Goal: Check status: Check status

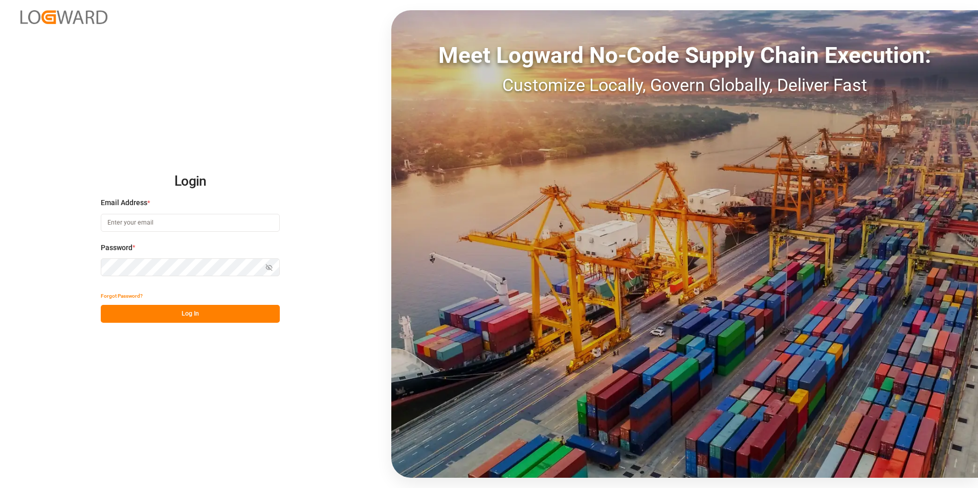
type input "[PERSON_NAME][EMAIL_ADDRESS][PERSON_NAME][DOMAIN_NAME]"
click at [173, 306] on button "Log In" at bounding box center [190, 314] width 179 height 18
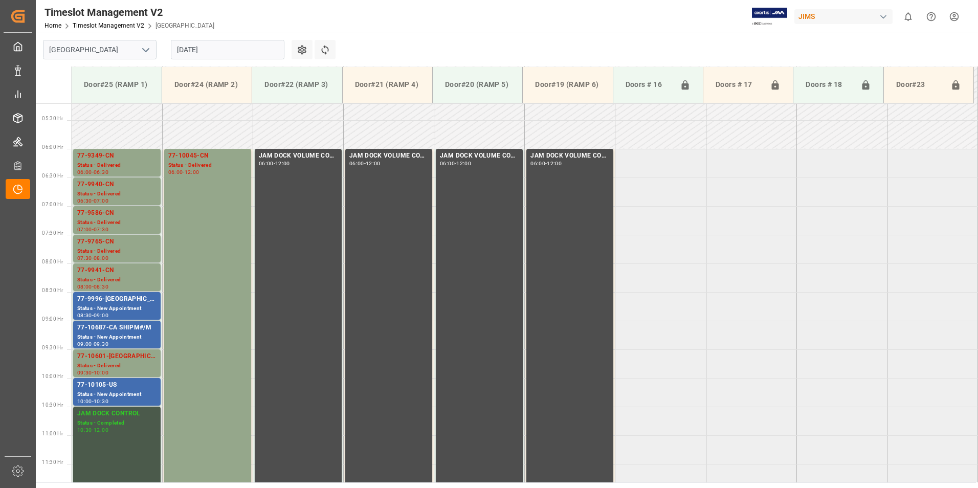
scroll to position [305, 0]
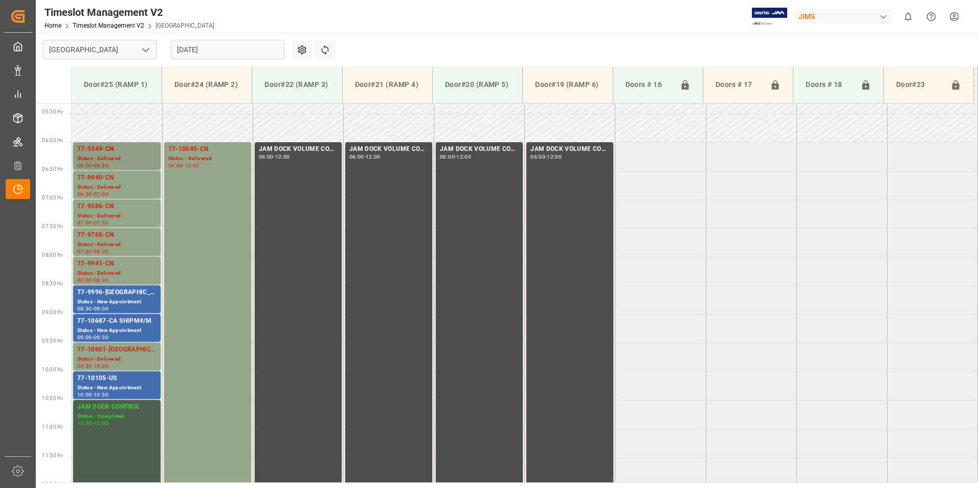
click at [104, 160] on div "Status - Delivered" at bounding box center [116, 159] width 79 height 9
click at [105, 185] on div "Status - Delivered" at bounding box center [116, 187] width 79 height 9
click at [110, 213] on div "Status - Delivered" at bounding box center [116, 216] width 79 height 9
click at [112, 245] on div "Status - Delivered" at bounding box center [116, 244] width 79 height 9
click at [107, 271] on div "Status - Delivered" at bounding box center [116, 273] width 79 height 9
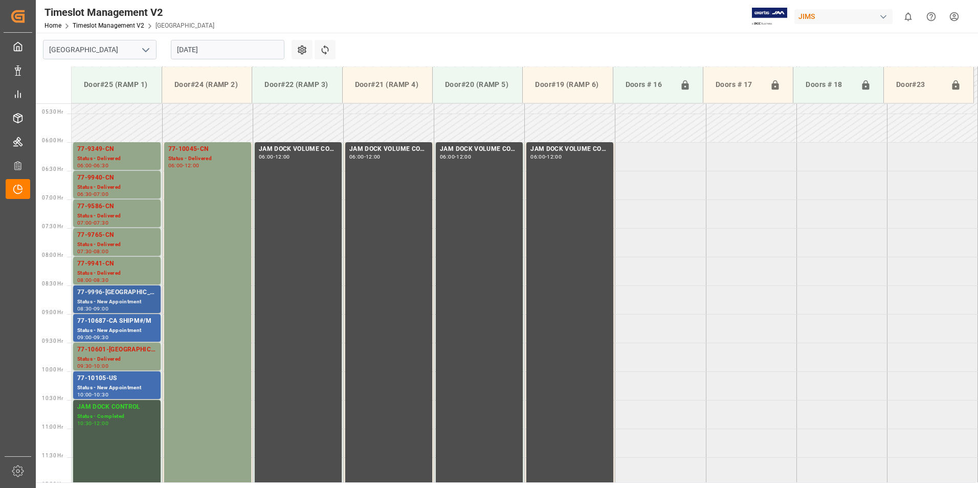
click at [113, 299] on div "Status - New Appointment" at bounding box center [116, 302] width 79 height 9
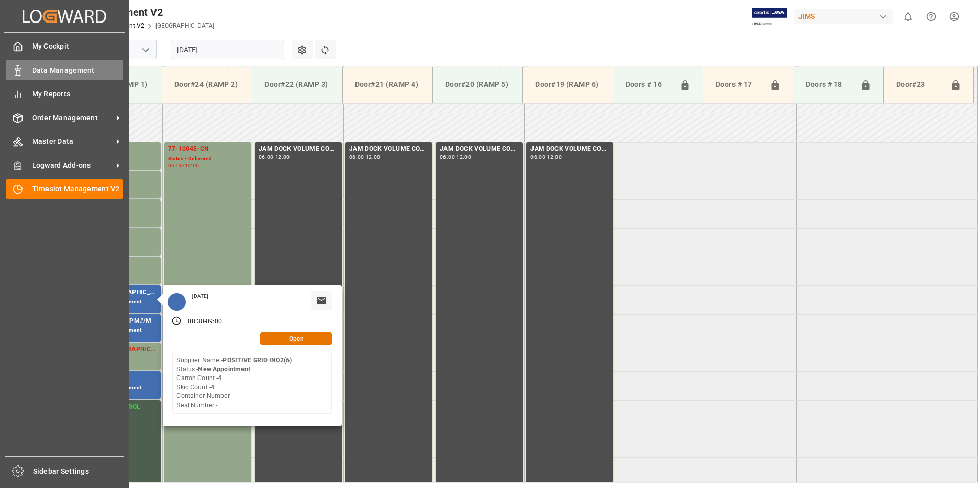
click at [56, 70] on span "Data Management" at bounding box center [78, 70] width 92 height 11
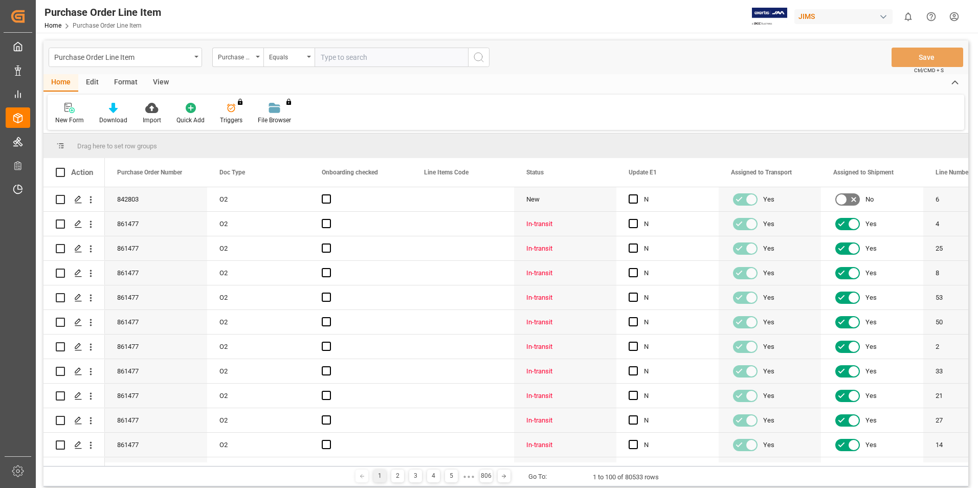
click at [353, 57] on input "text" at bounding box center [391, 57] width 153 height 19
type input "77-9996-ca"
click at [476, 56] on icon "search button" at bounding box center [479, 57] width 12 height 12
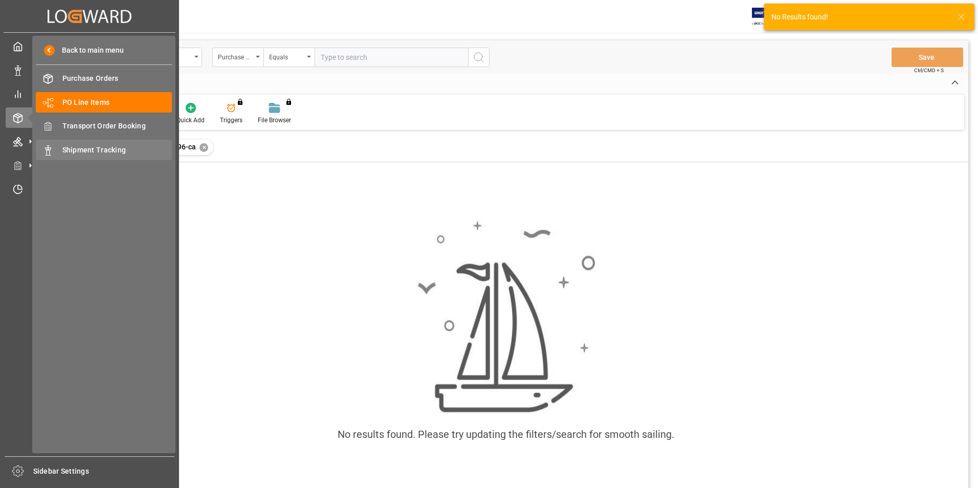
click at [98, 155] on span "Shipment Tracking" at bounding box center [117, 150] width 110 height 11
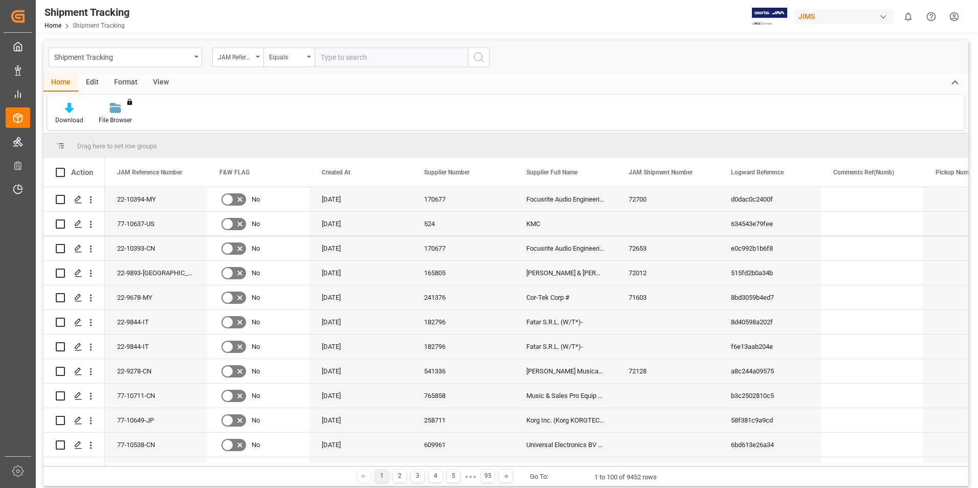
click at [340, 56] on input "text" at bounding box center [391, 57] width 153 height 19
type input "77-9996-ca"
click at [479, 57] on icon "search button" at bounding box center [479, 57] width 12 height 12
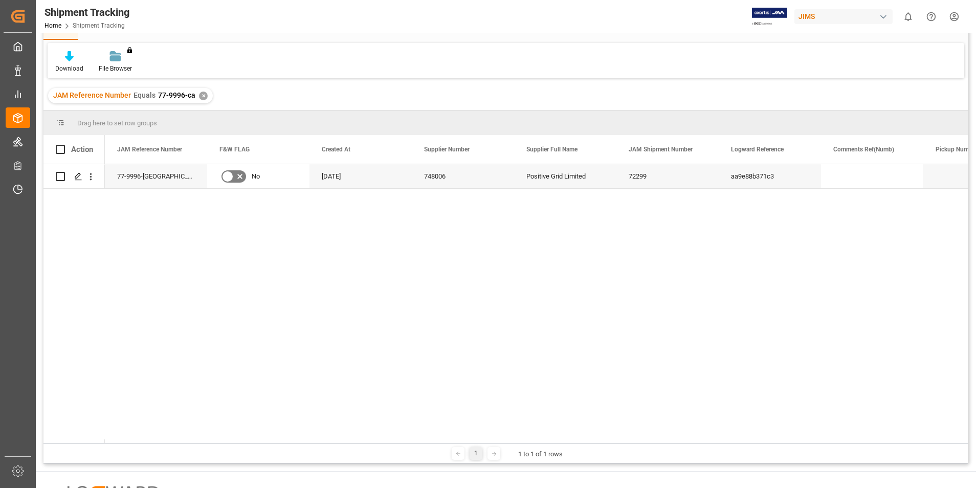
scroll to position [102, 0]
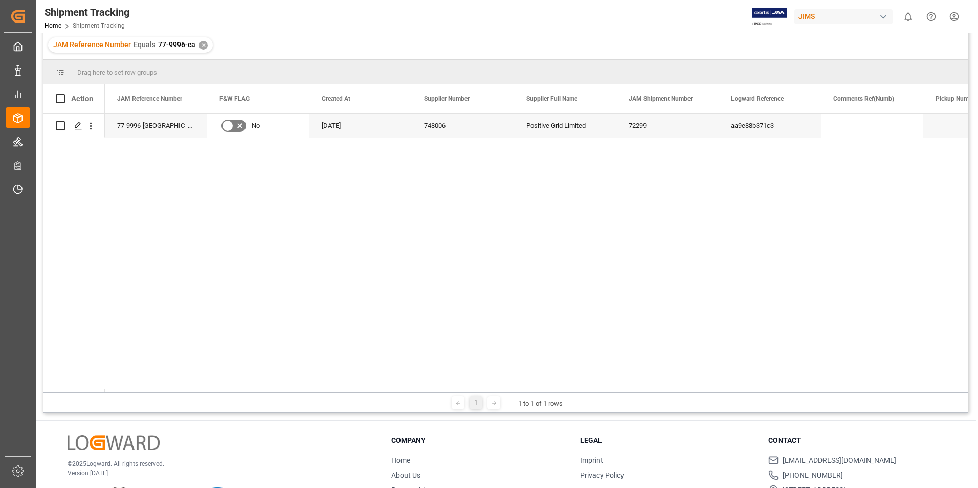
drag, startPoint x: 158, startPoint y: 392, endPoint x: 191, endPoint y: 390, distance: 32.8
click at [191, 390] on div "Drag here to set row groups Drag here to set column labels Action JAM Reference…" at bounding box center [505, 236] width 925 height 353
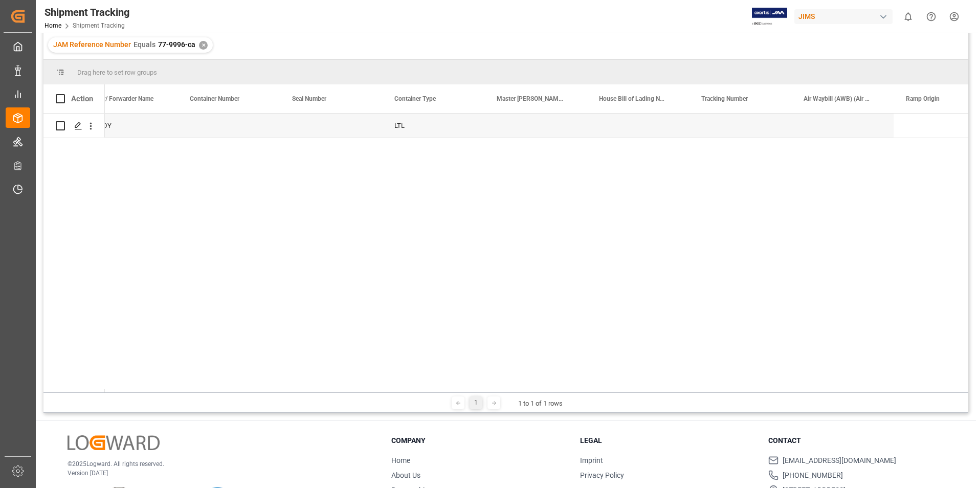
scroll to position [0, 0]
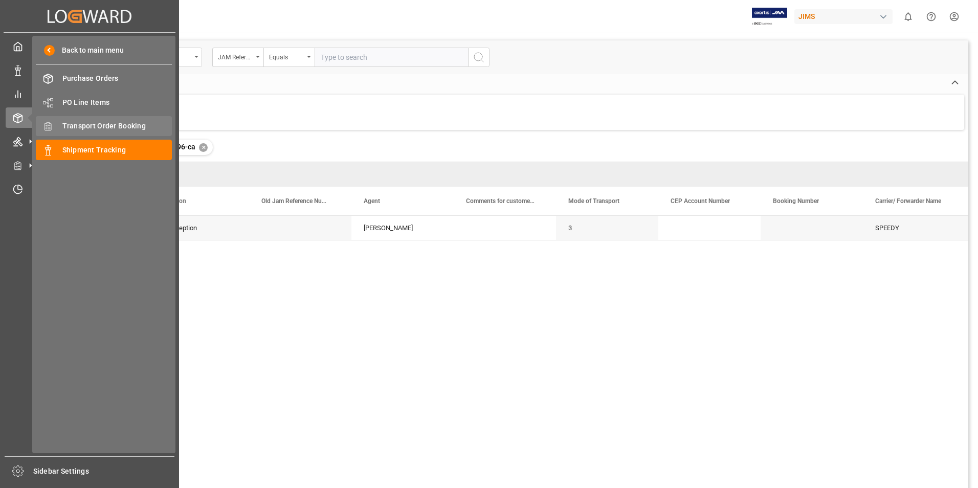
click at [101, 125] on span "Transport Order Booking" at bounding box center [117, 126] width 110 height 11
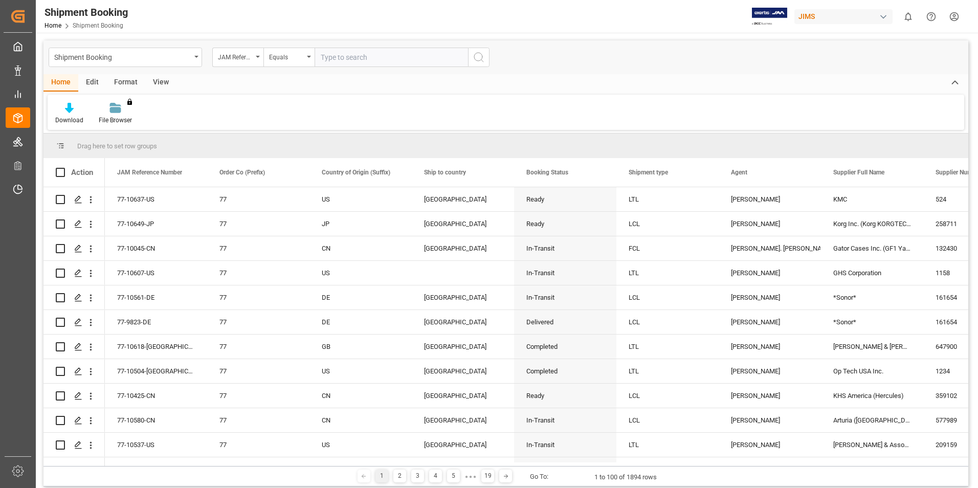
click at [356, 56] on input "text" at bounding box center [391, 57] width 153 height 19
type input "77-9996-ca"
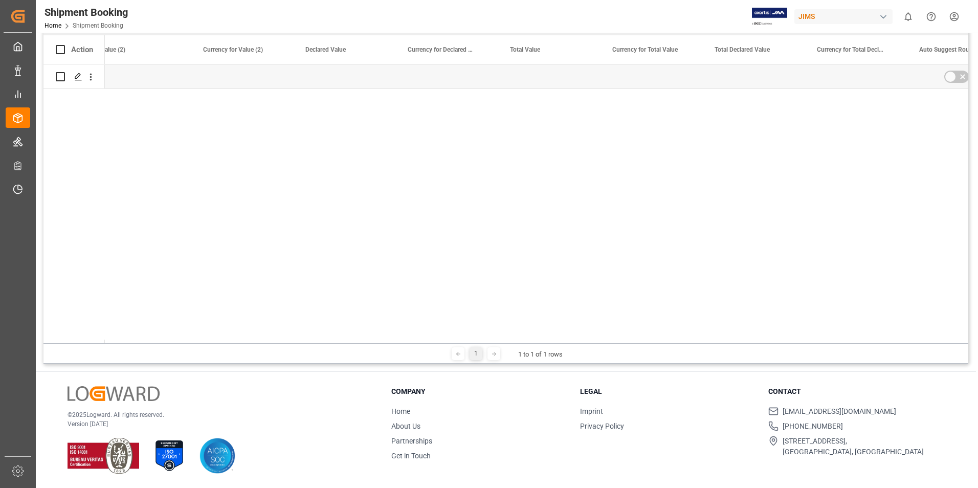
scroll to position [0, 2903]
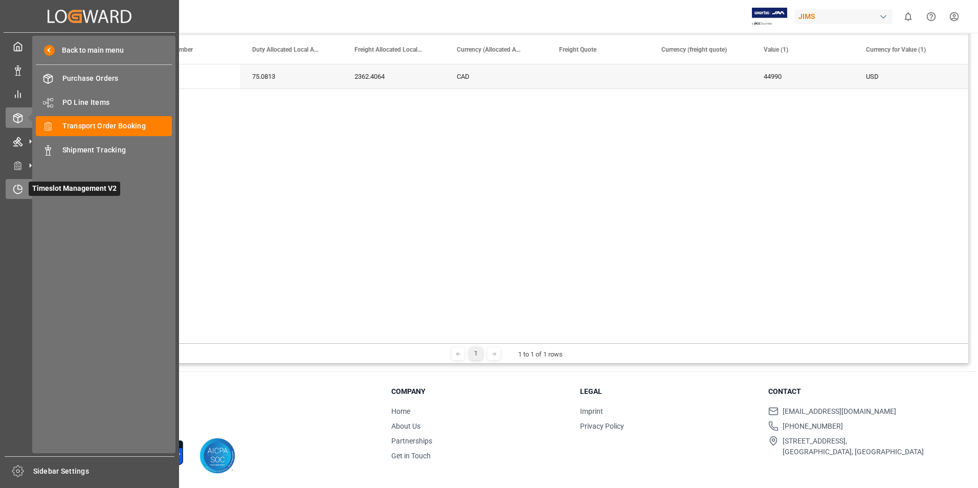
click at [16, 189] on icon at bounding box center [18, 189] width 10 height 10
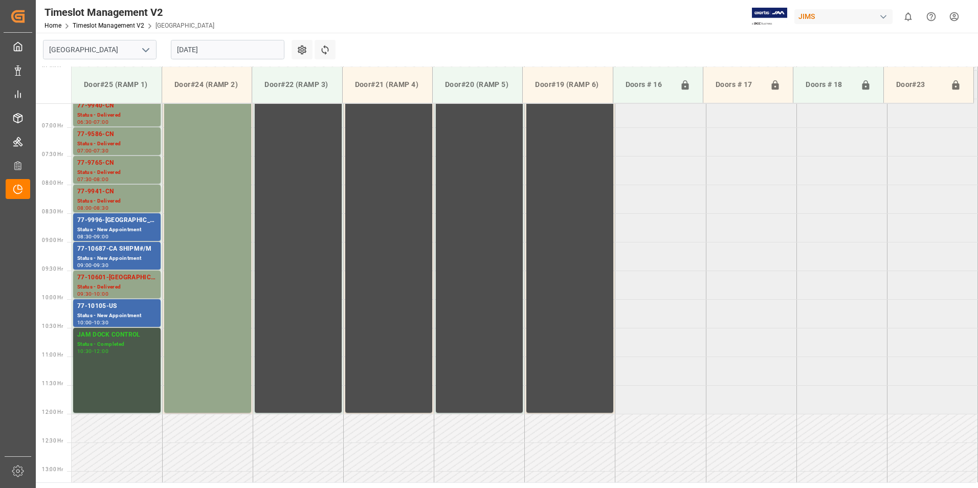
scroll to position [356, 0]
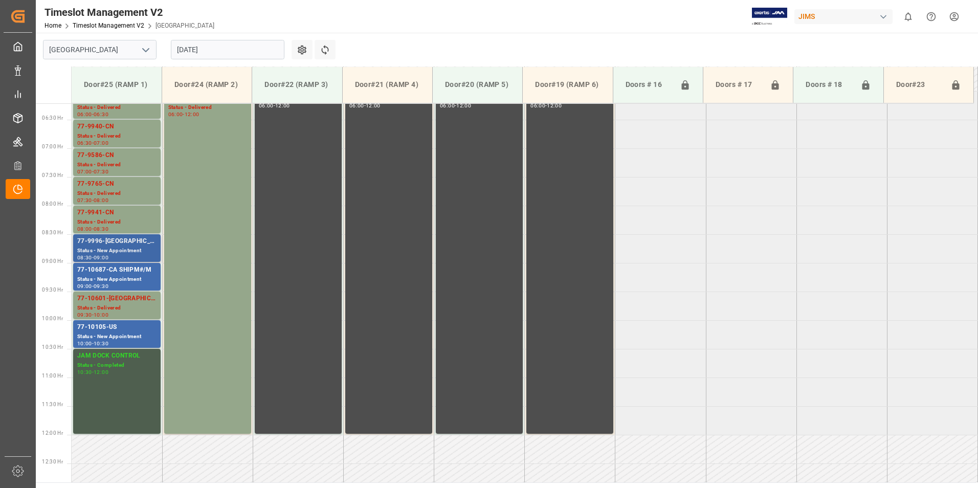
click at [117, 244] on div "77-9996-[GEOGRAPHIC_DATA]" at bounding box center [116, 241] width 79 height 10
click at [117, 269] on div "77-10687-CA SHIPM#/M" at bounding box center [116, 270] width 79 height 10
click at [110, 307] on div "Status - Delivered" at bounding box center [116, 308] width 79 height 9
click at [111, 337] on div "Status - New Appointment" at bounding box center [116, 337] width 79 height 9
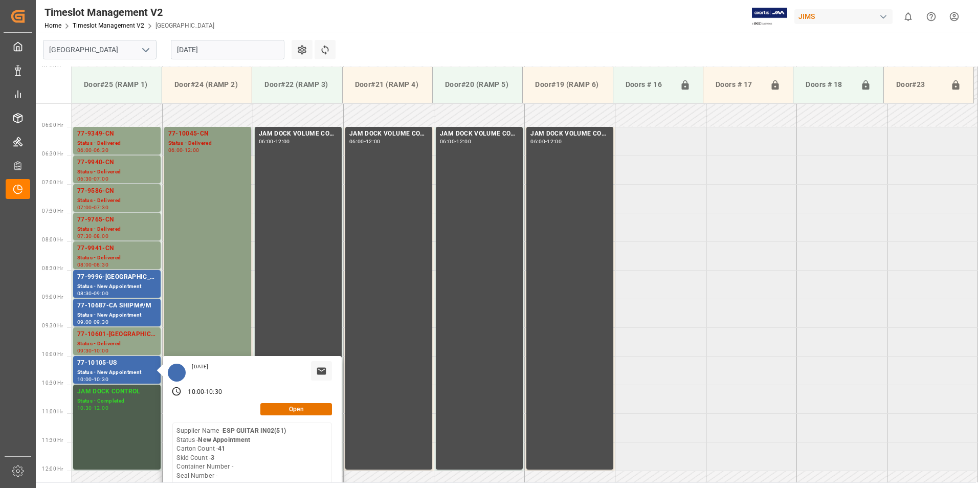
scroll to position [254, 0]
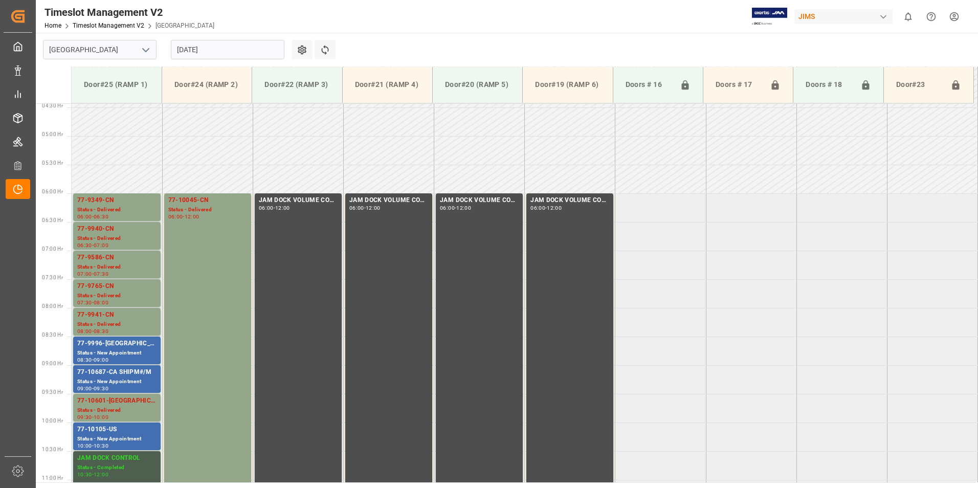
click at [196, 206] on div "Status - Delivered" at bounding box center [207, 210] width 79 height 9
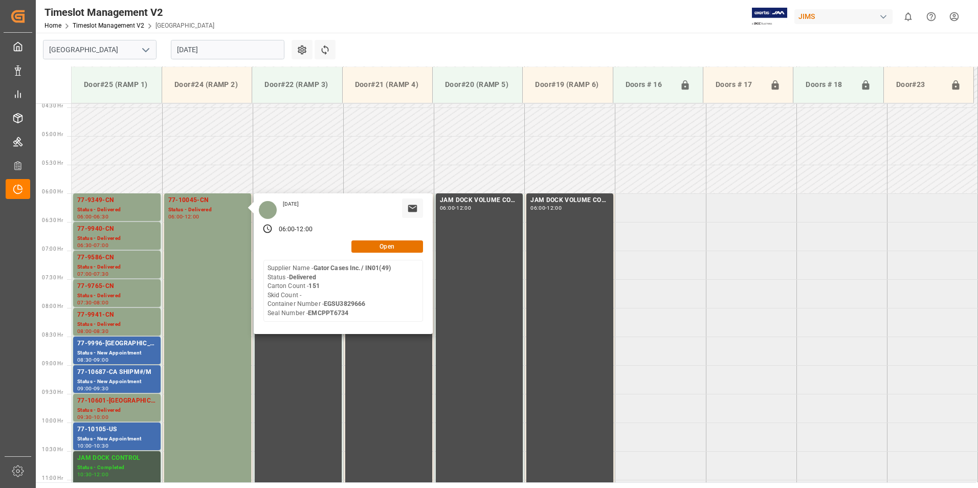
click at [216, 49] on input "[DATE]" at bounding box center [228, 49] width 114 height 19
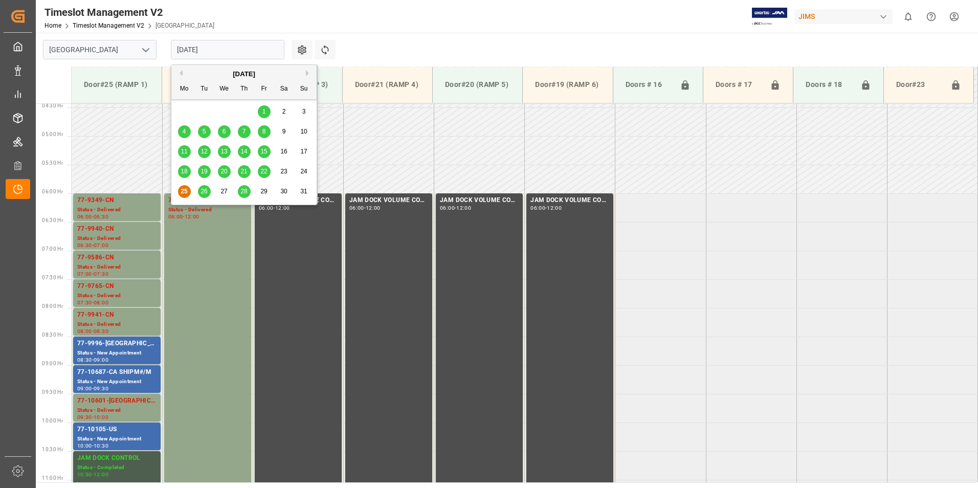
click at [203, 191] on span "26" at bounding box center [204, 191] width 7 height 7
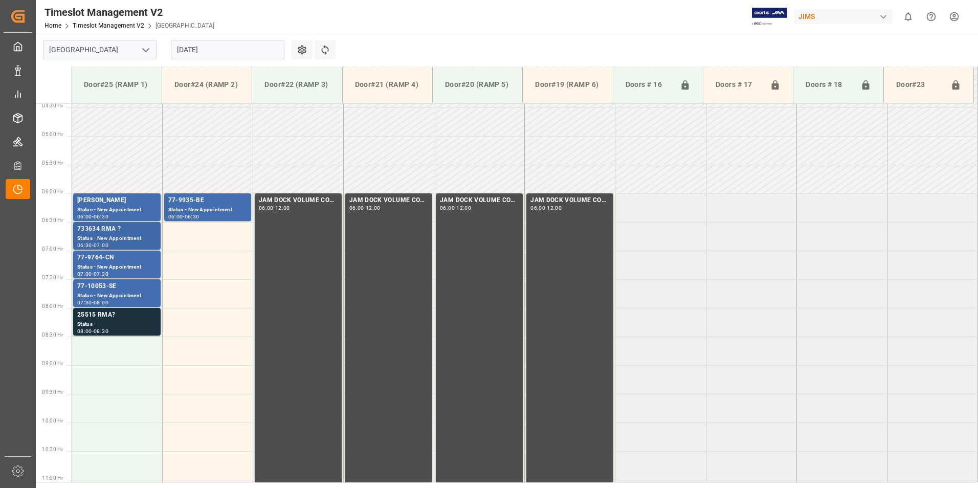
click at [104, 235] on div "Status - New Appointment" at bounding box center [116, 238] width 79 height 9
click at [104, 266] on div "Status - New Appointment" at bounding box center [116, 267] width 79 height 9
click at [103, 296] on div "Status - New Appointment" at bounding box center [116, 296] width 79 height 9
click at [215, 210] on div "Status - New Appointment" at bounding box center [207, 210] width 79 height 9
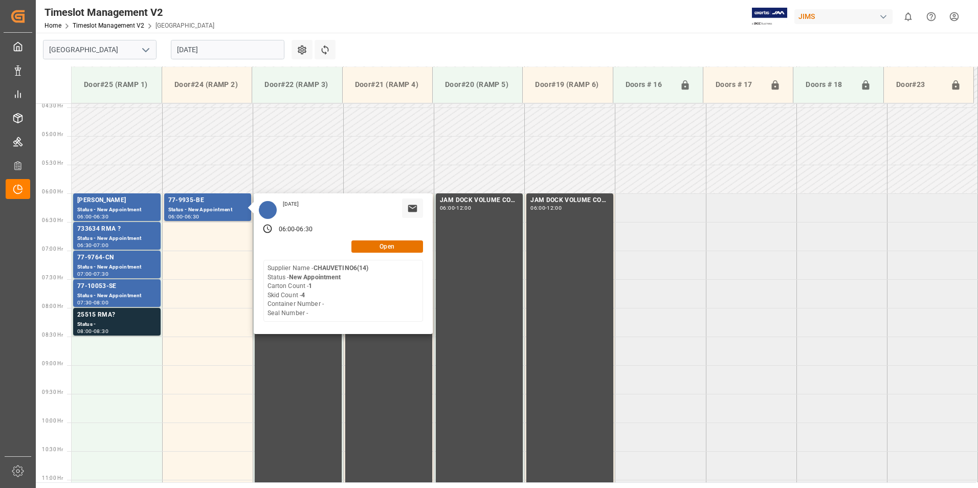
click at [217, 54] on input "[DATE]" at bounding box center [228, 49] width 114 height 19
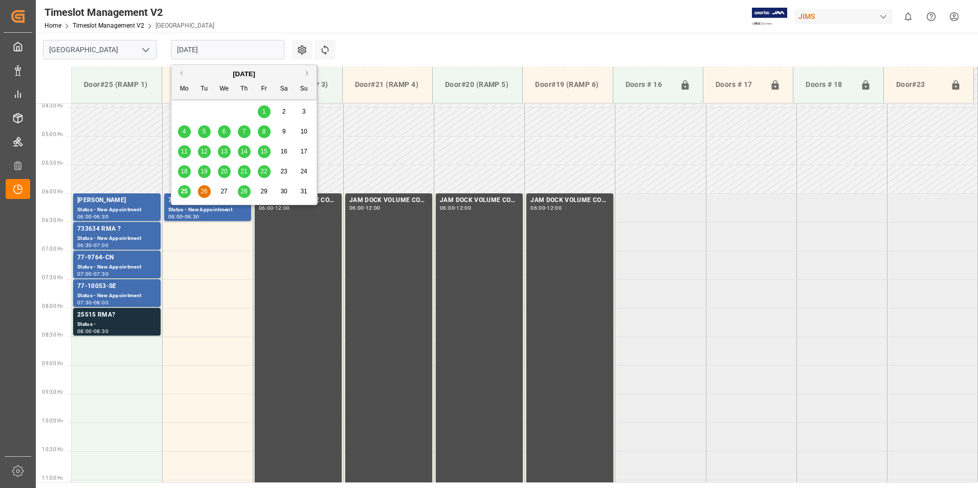
click at [247, 194] on span "28" at bounding box center [243, 191] width 7 height 7
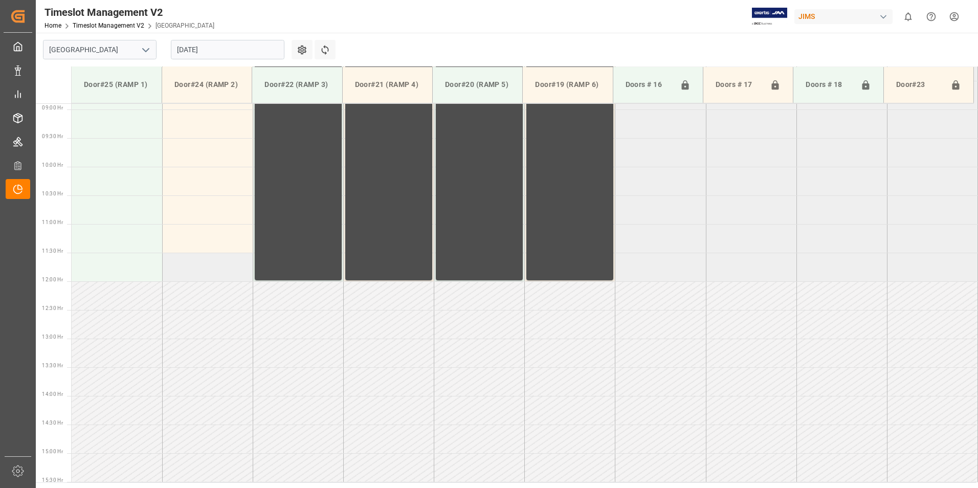
scroll to position [305, 0]
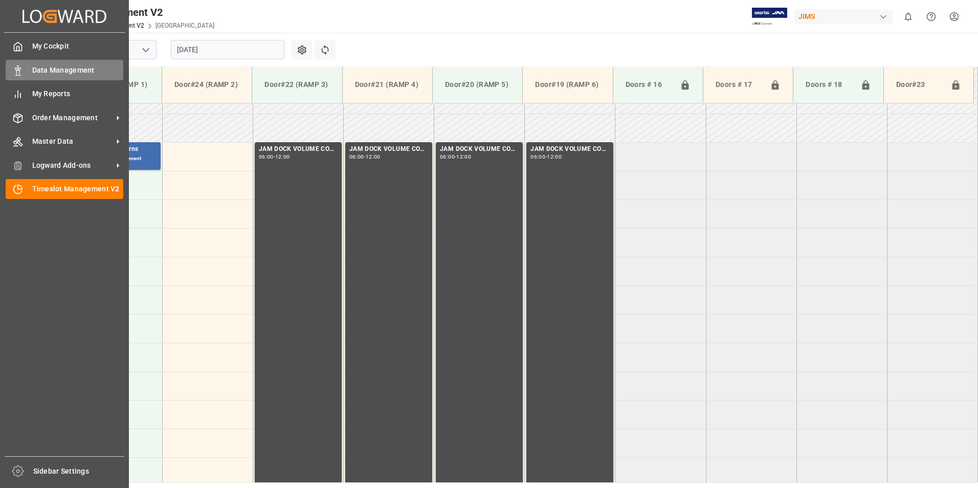
click at [64, 68] on span "Data Management" at bounding box center [78, 70] width 92 height 11
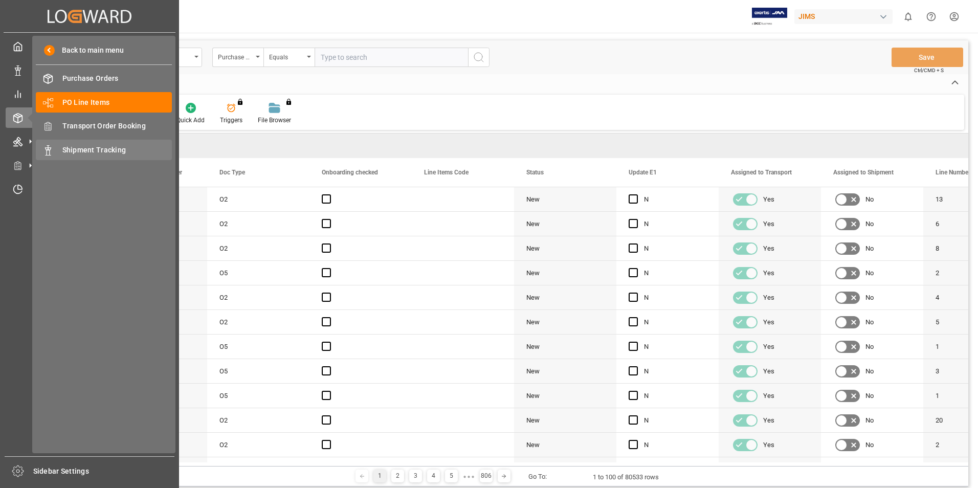
click at [85, 150] on span "Shipment Tracking" at bounding box center [117, 150] width 110 height 11
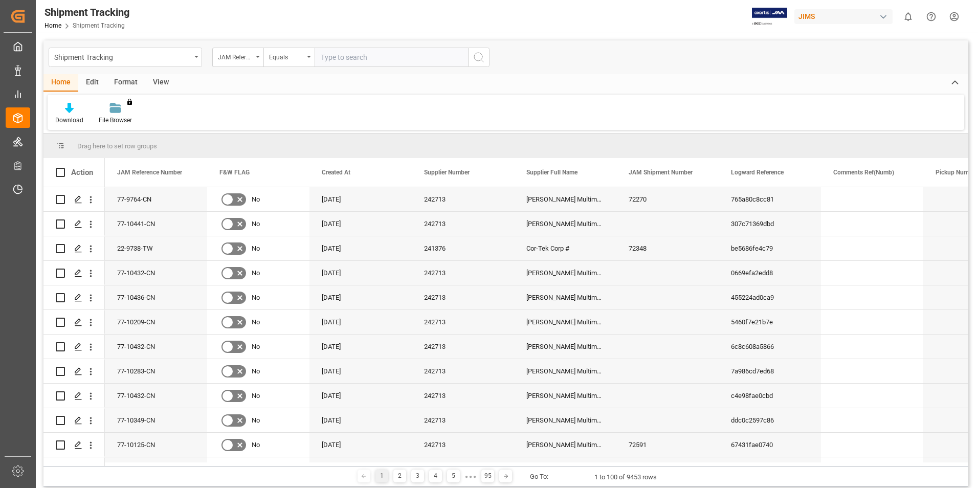
click at [342, 57] on input "text" at bounding box center [391, 57] width 153 height 19
paste input "77-9608-CN"
type input "77-9608-CN"
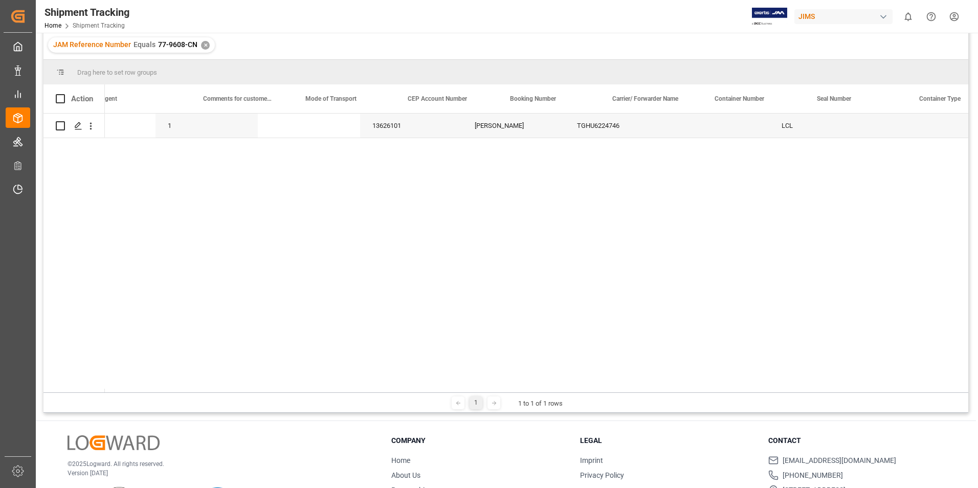
scroll to position [0, 1444]
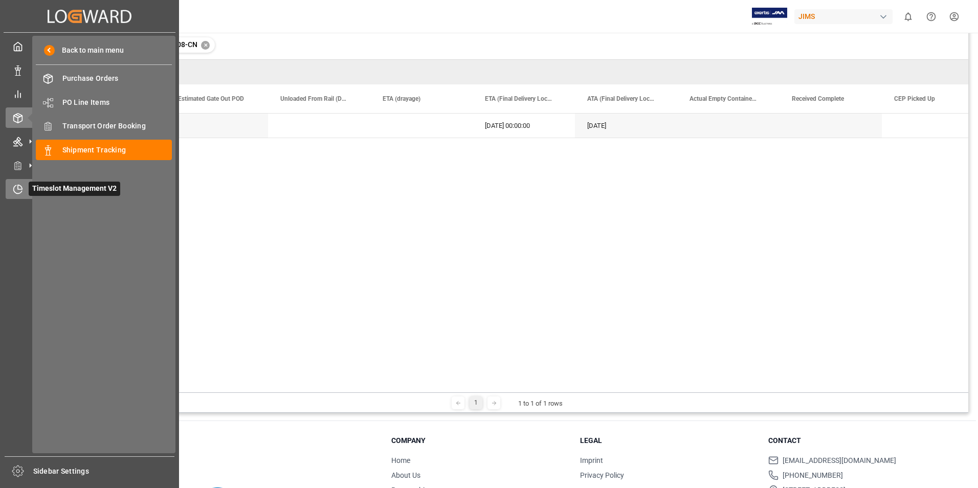
click at [59, 191] on span "Timeslot Management V2" at bounding box center [75, 189] width 92 height 14
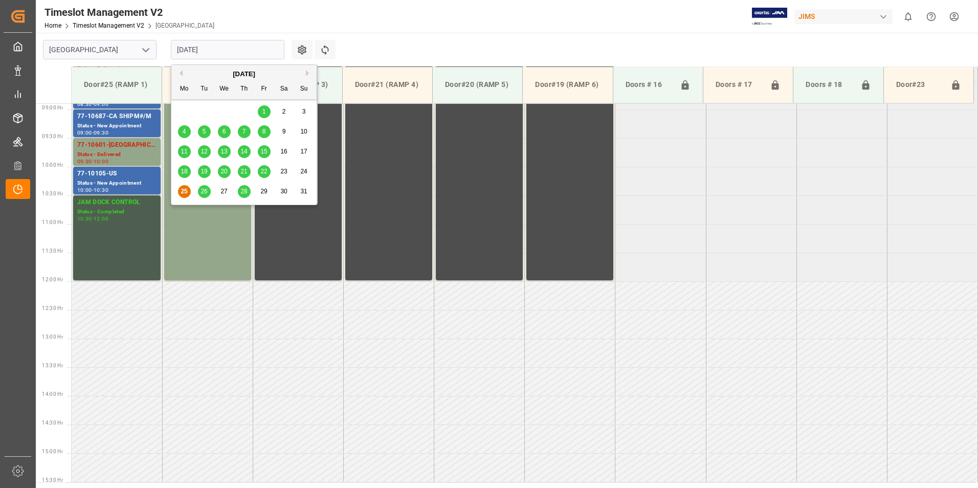
click at [210, 51] on input "[DATE]" at bounding box center [228, 49] width 114 height 19
click at [241, 155] on span "14" at bounding box center [243, 151] width 7 height 7
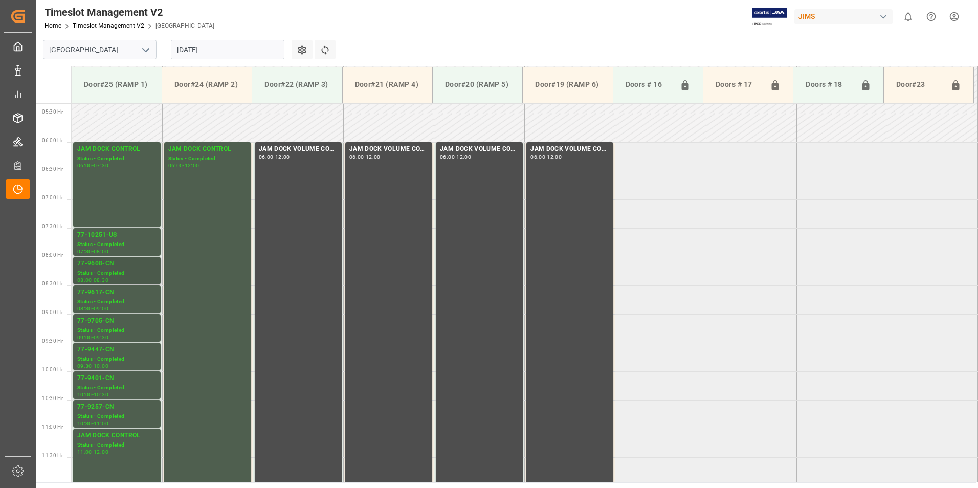
click at [115, 269] on div "Status - Completed" at bounding box center [116, 273] width 79 height 9
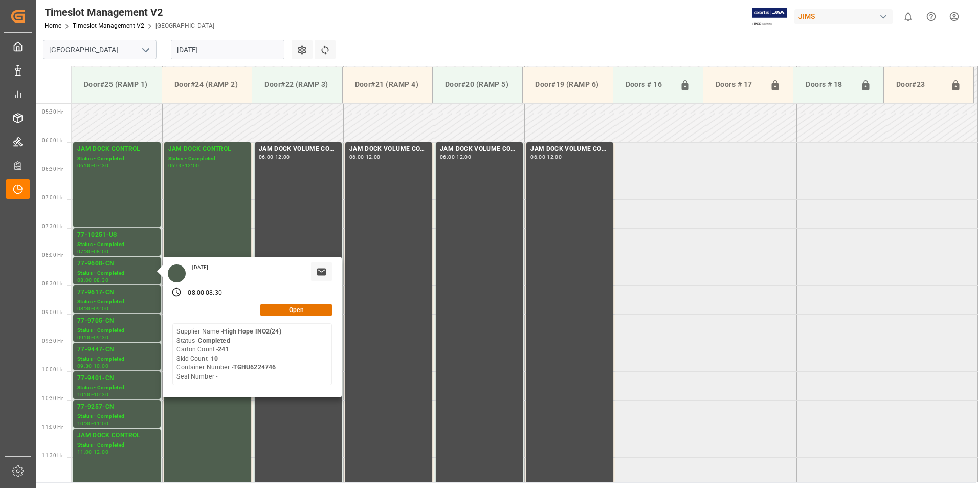
click at [224, 47] on input "[DATE]" at bounding box center [228, 49] width 114 height 19
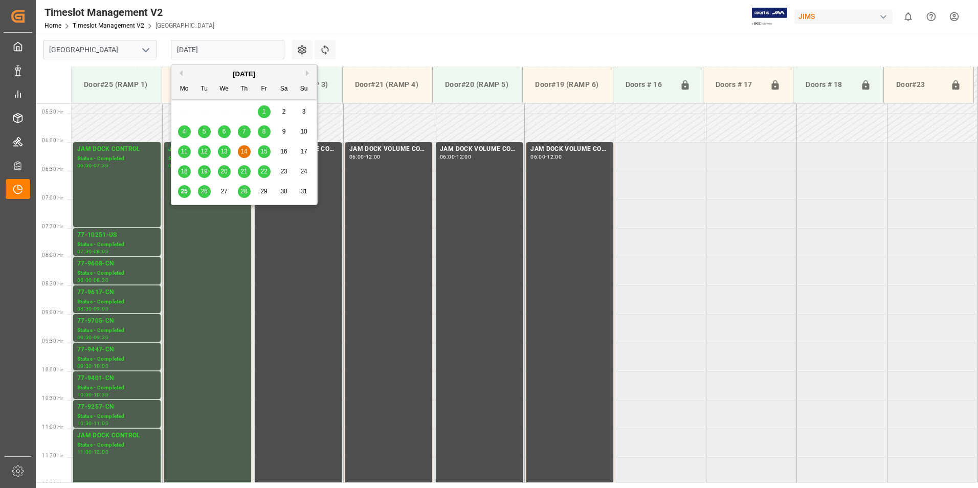
click at [183, 193] on span "25" at bounding box center [184, 191] width 7 height 7
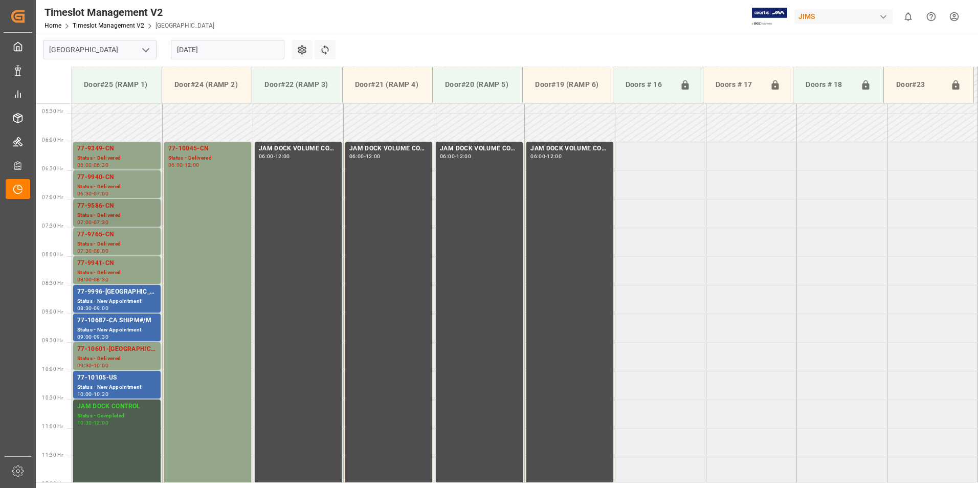
scroll to position [305, 0]
click at [211, 48] on input "[DATE]" at bounding box center [228, 49] width 114 height 19
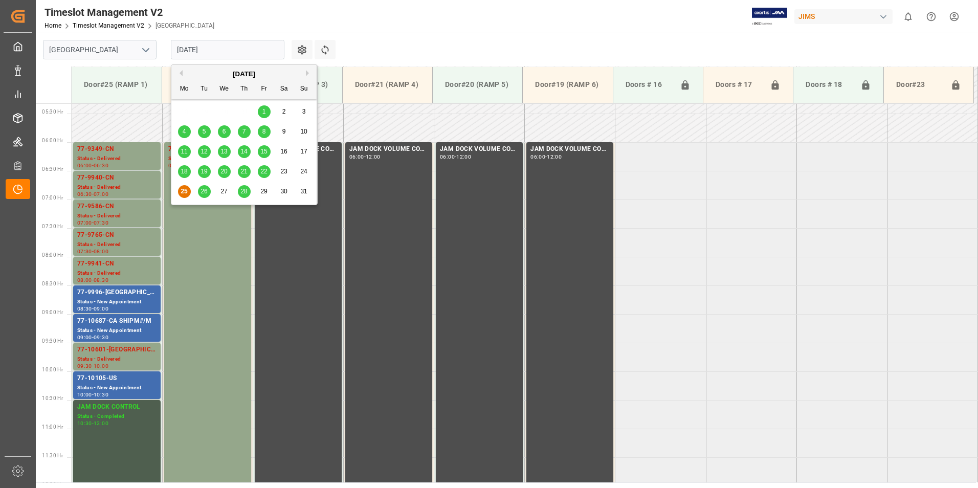
click at [208, 190] on div "26" at bounding box center [204, 192] width 13 height 12
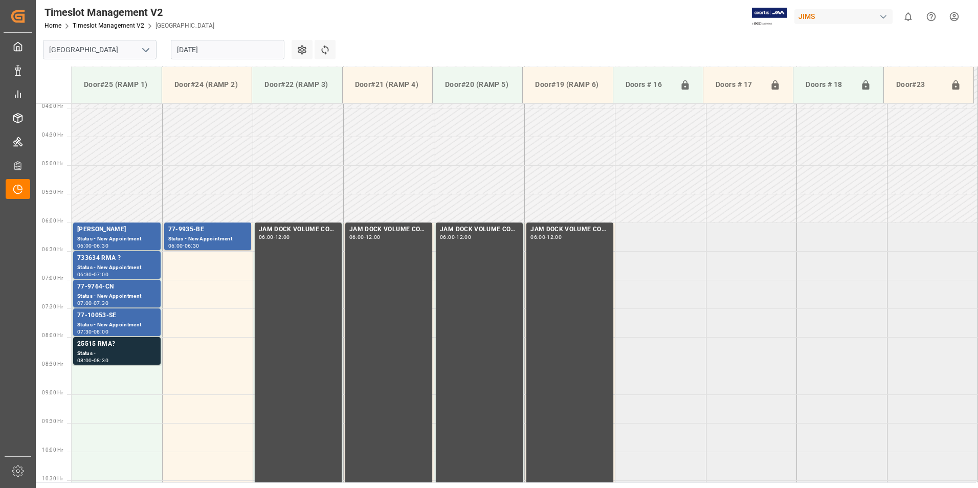
scroll to position [203, 0]
